Goal: Task Accomplishment & Management: Manage account settings

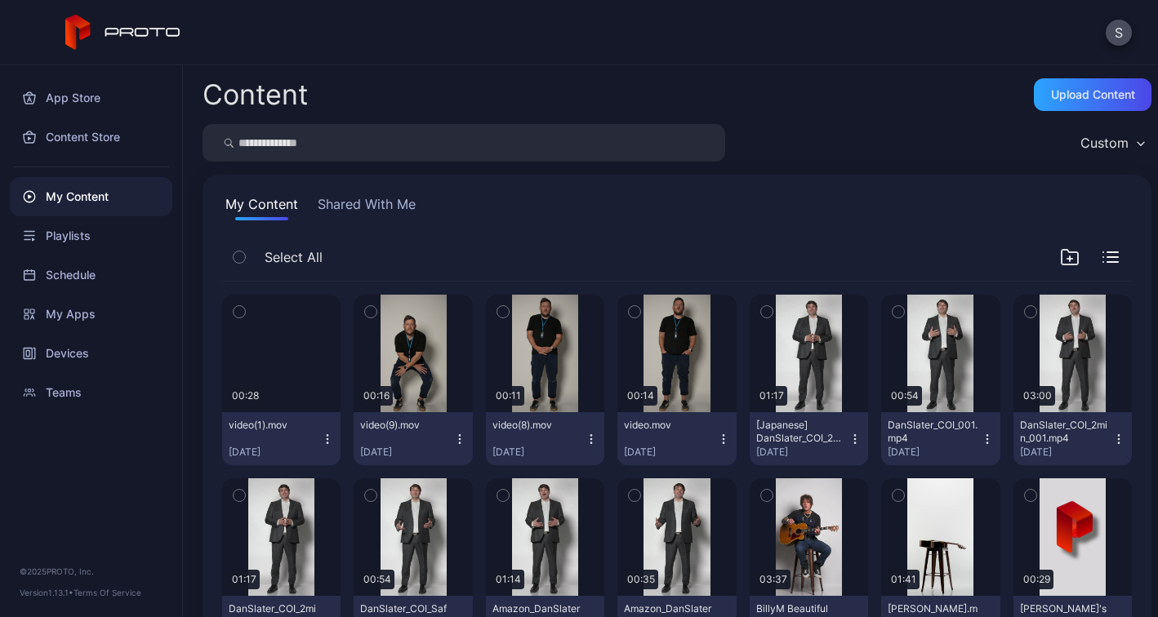
click at [0, 0] on div "Preview" at bounding box center [0, 0] width 0 height 0
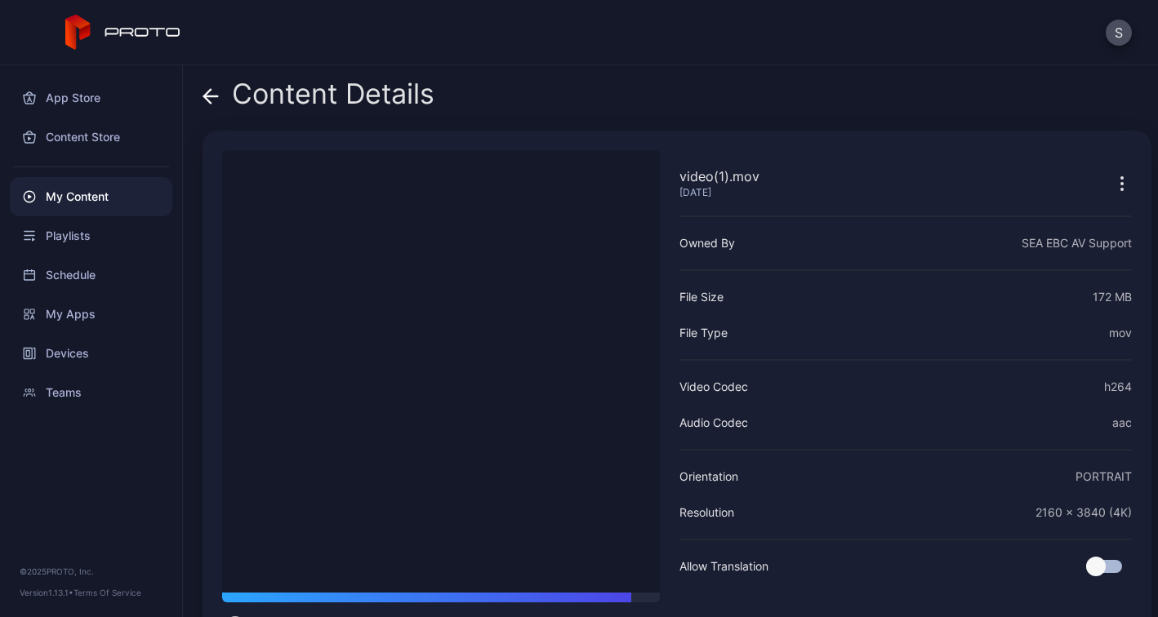
scroll to position [58, 0]
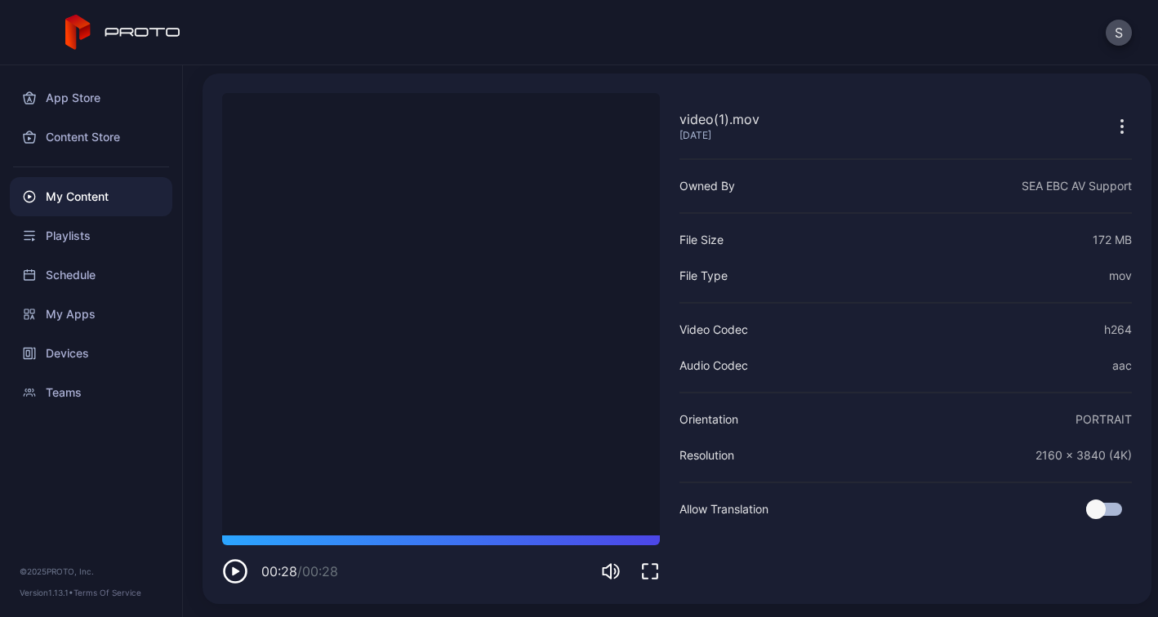
click at [1116, 128] on icon "button" at bounding box center [1122, 127] width 20 height 20
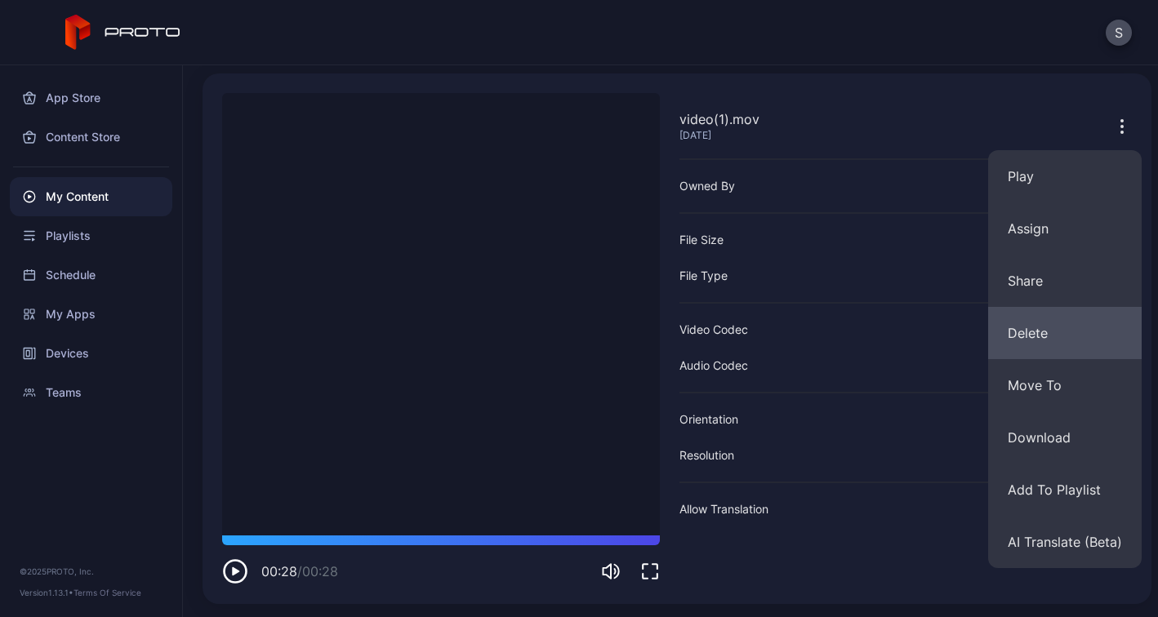
click at [1050, 325] on button "Delete" at bounding box center [1065, 333] width 154 height 52
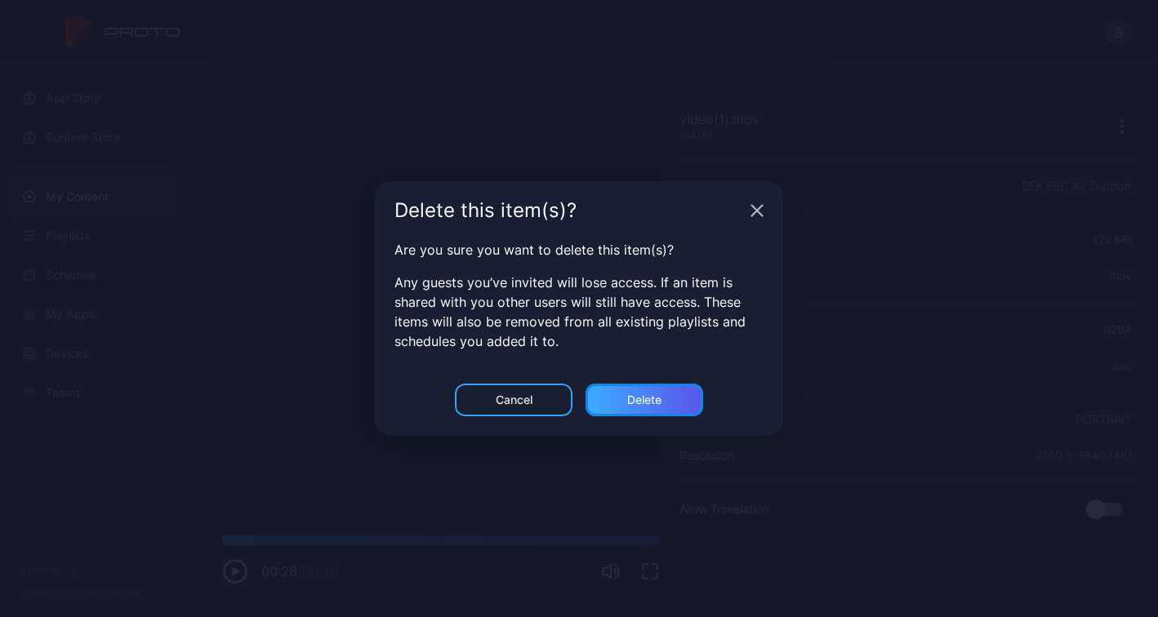
click at [655, 403] on div "Delete" at bounding box center [644, 400] width 34 height 13
